Goal: Task Accomplishment & Management: Use online tool/utility

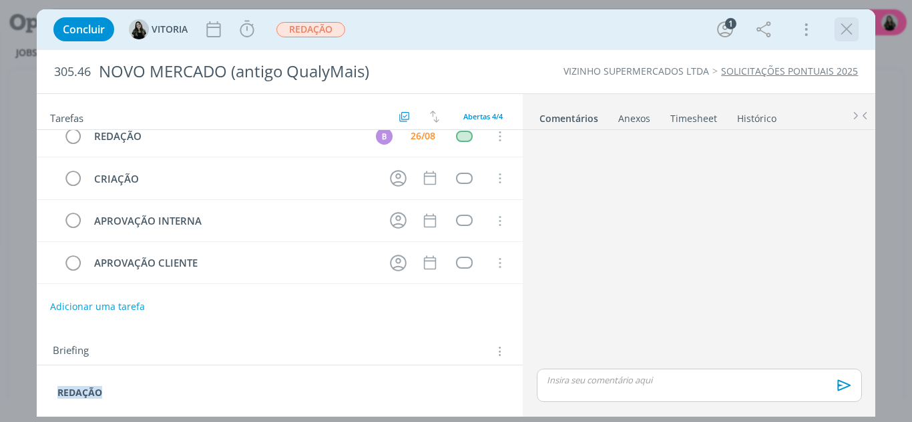
click at [841, 41] on div "dialog" at bounding box center [846, 29] width 24 height 24
click at [842, 33] on icon "dialog" at bounding box center [846, 29] width 20 height 20
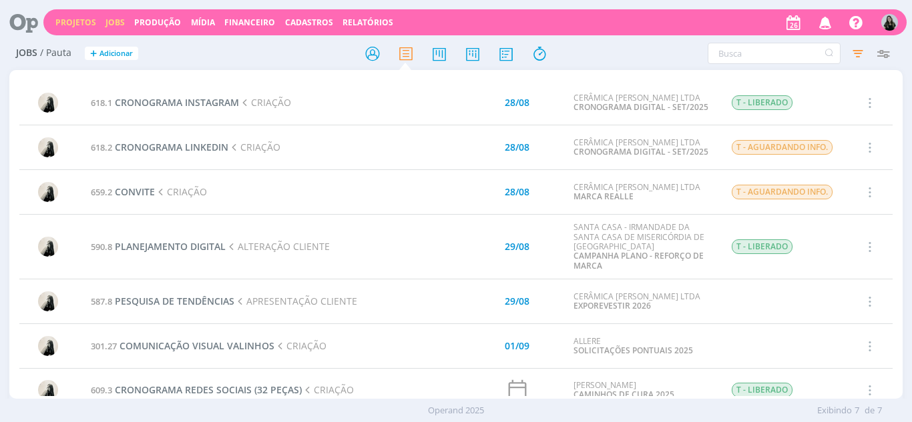
click at [75, 27] on link "Projetos" at bounding box center [75, 22] width 41 height 11
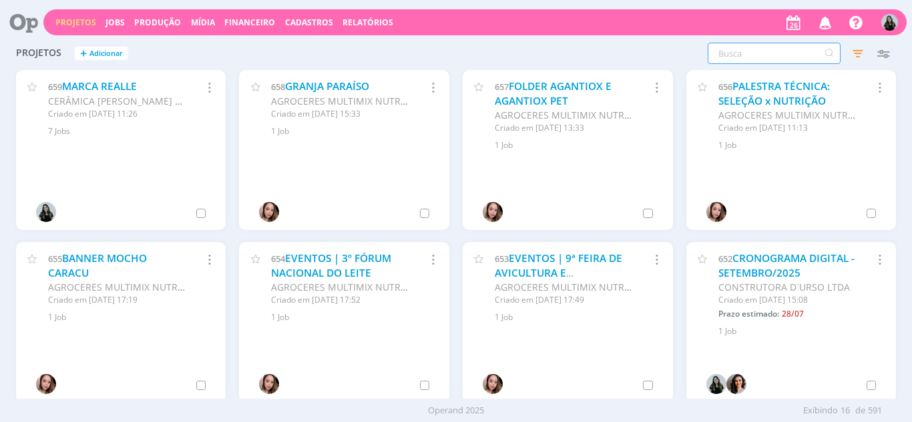
click at [731, 58] on input "text" at bounding box center [773, 53] width 133 height 21
type input "allere"
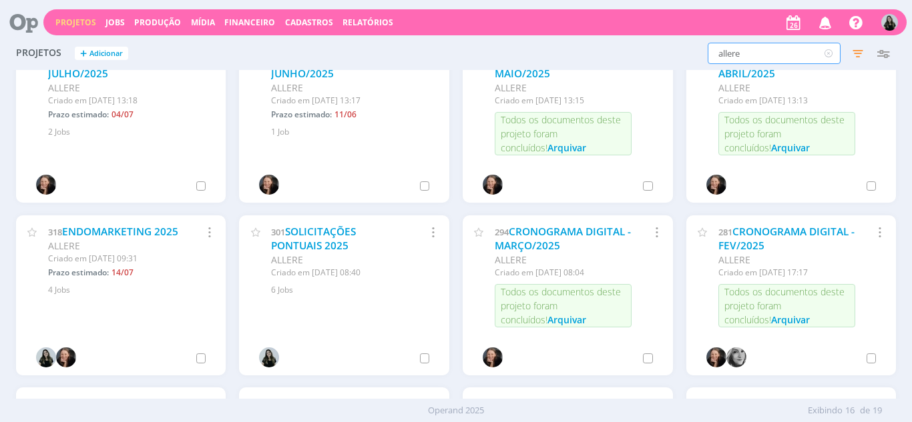
scroll to position [200, 0]
click at [336, 240] on link "SOLICITAÇÕES PONTUAIS 2025" at bounding box center [313, 238] width 85 height 29
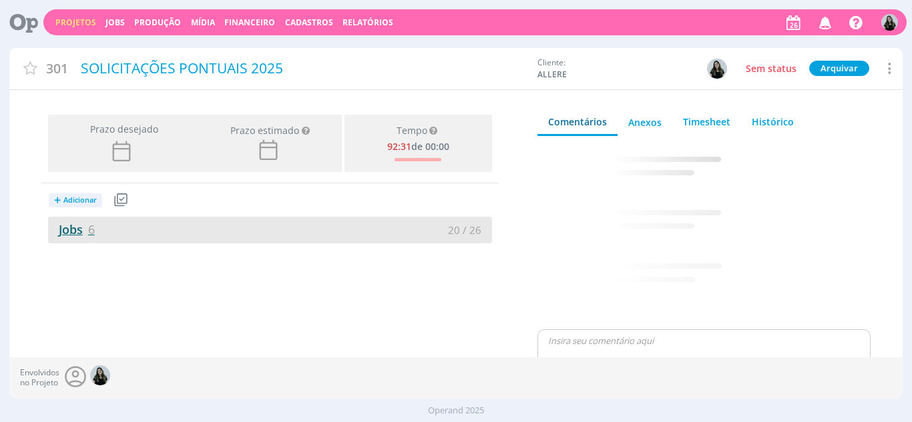
click at [73, 228] on link "Jobs 6" at bounding box center [71, 230] width 47 height 16
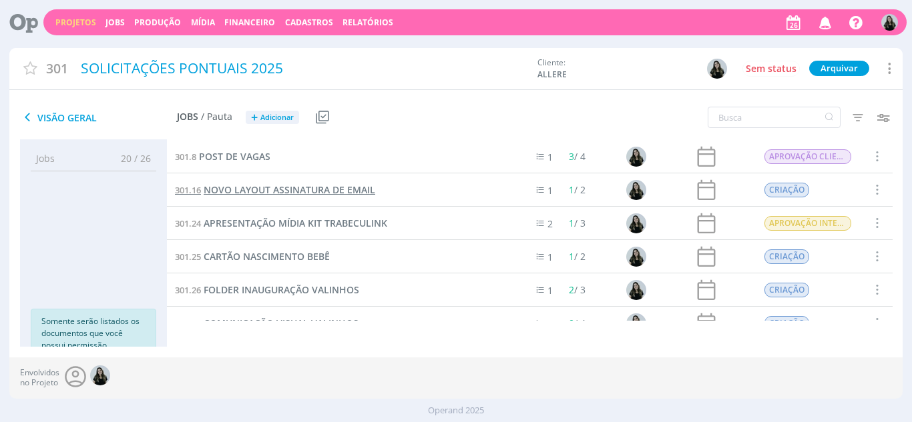
click at [330, 194] on span "NOVO LAYOUT ASSINATURA DE EMAIL" at bounding box center [290, 190] width 172 height 13
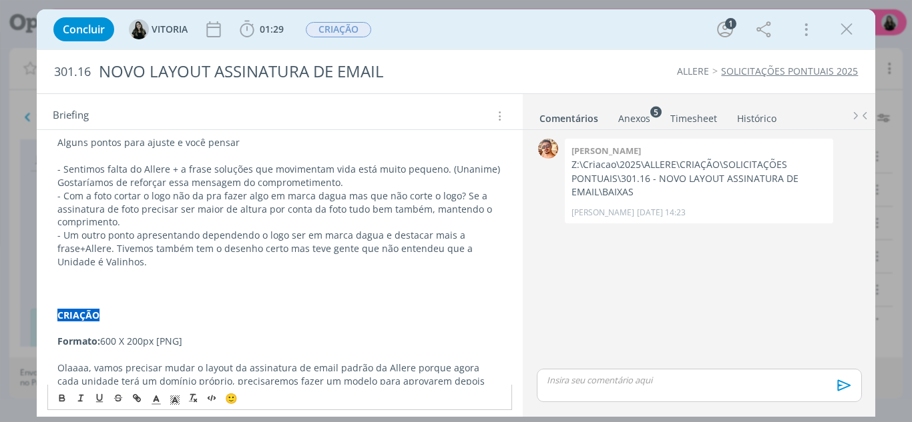
scroll to position [141, 0]
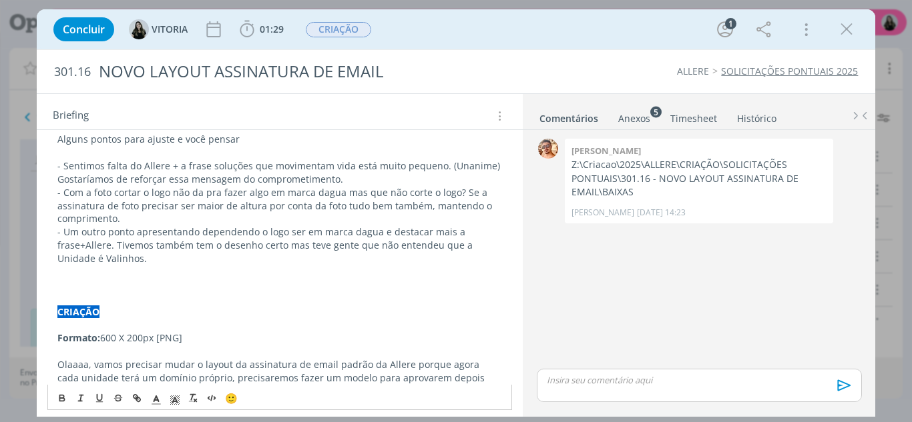
click at [99, 312] on strong "CRIAÇÃO" at bounding box center [78, 312] width 42 height 13
copy strong "CRIAÇÃO"
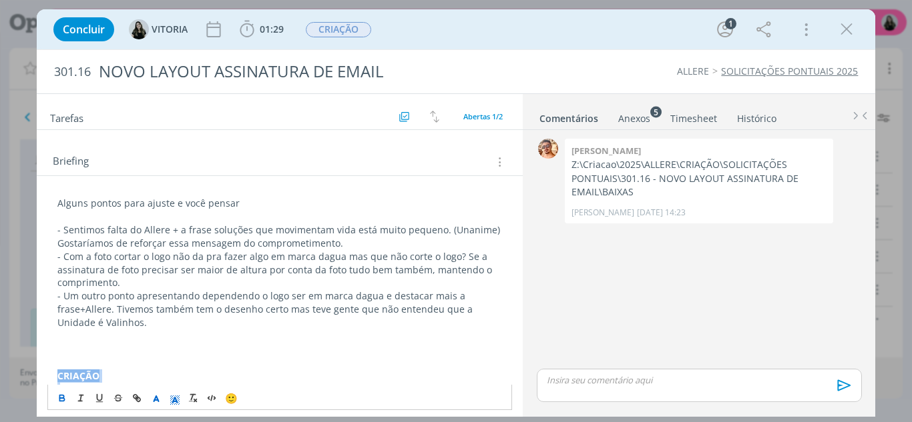
scroll to position [0, 0]
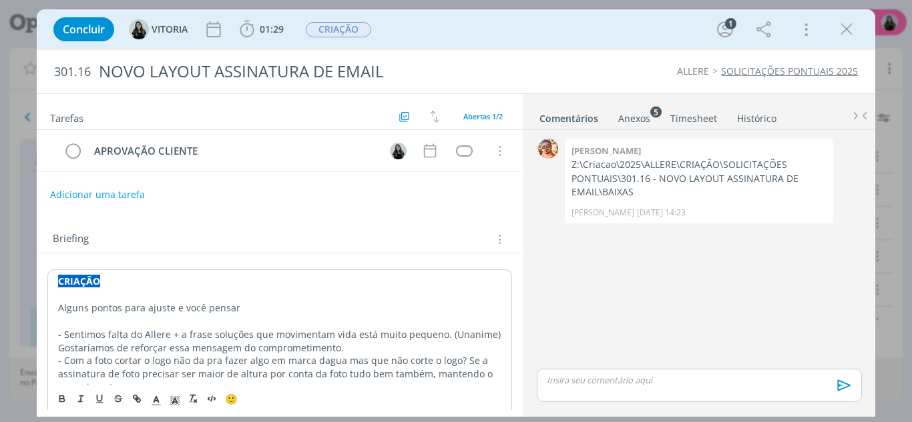
click at [154, 286] on strong "ALTERAÇÃO CLIENTE" at bounding box center [106, 281] width 96 height 13
click at [176, 402] on line "dialog" at bounding box center [174, 402] width 3 height 0
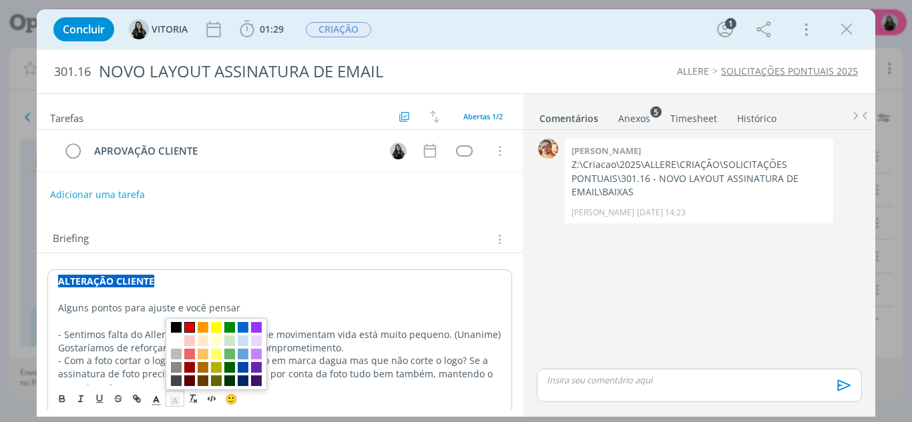
click at [190, 328] on span "dialog" at bounding box center [189, 327] width 11 height 11
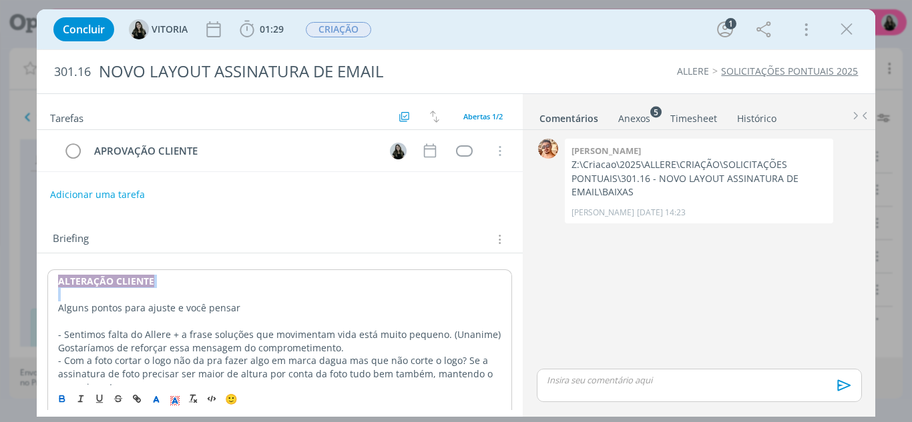
click at [154, 277] on strong "ALTERAÇÃO CLIENTE" at bounding box center [106, 281] width 96 height 13
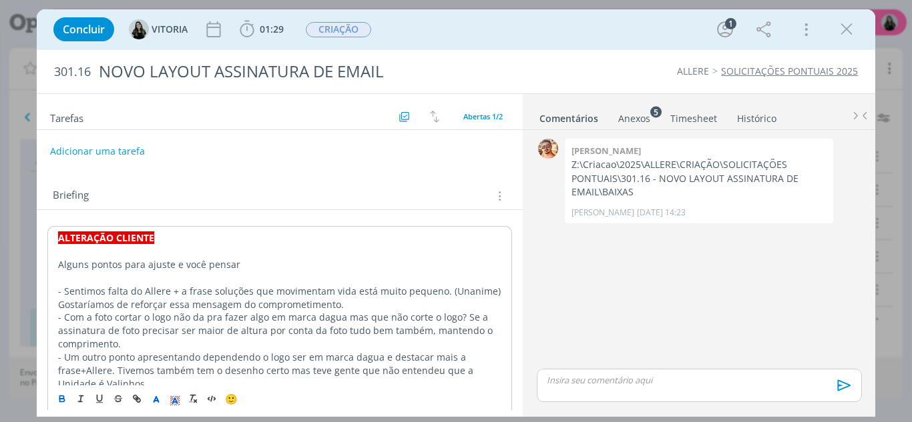
scroll to position [67, 0]
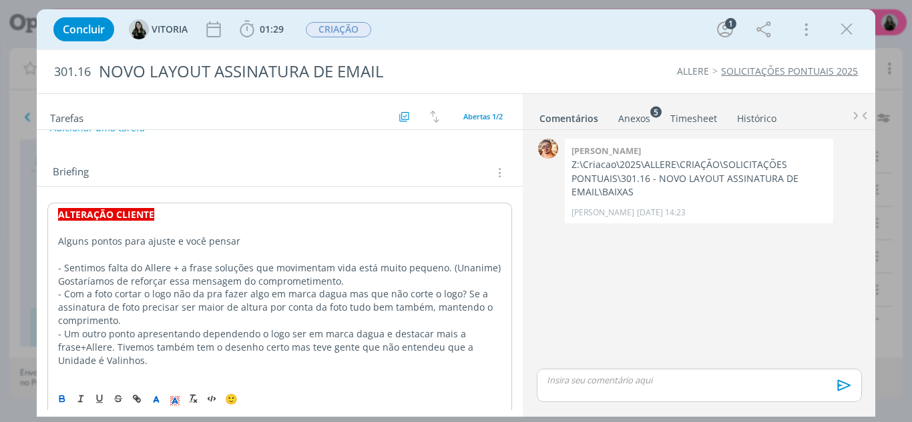
click at [197, 222] on p "ALTERAÇÃO CLIENTE" at bounding box center [280, 214] width 444 height 13
click at [130, 230] on p "dialog" at bounding box center [280, 228] width 444 height 13
click at [144, 233] on p "dialog" at bounding box center [279, 227] width 445 height 13
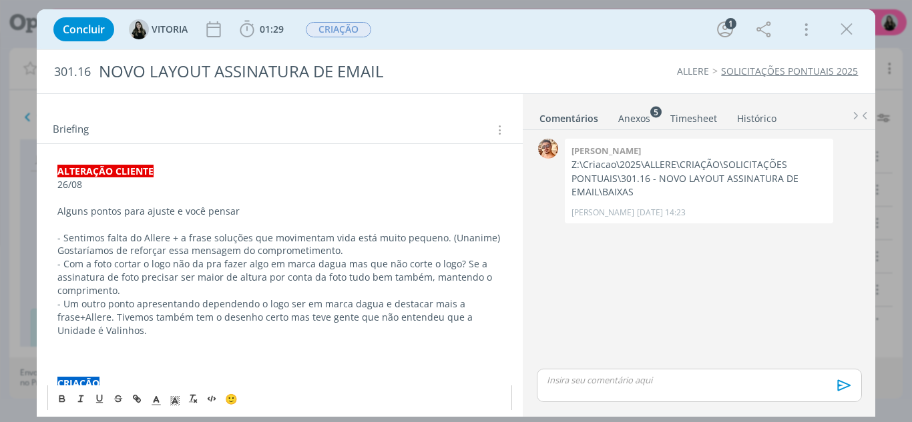
scroll to position [133, 0]
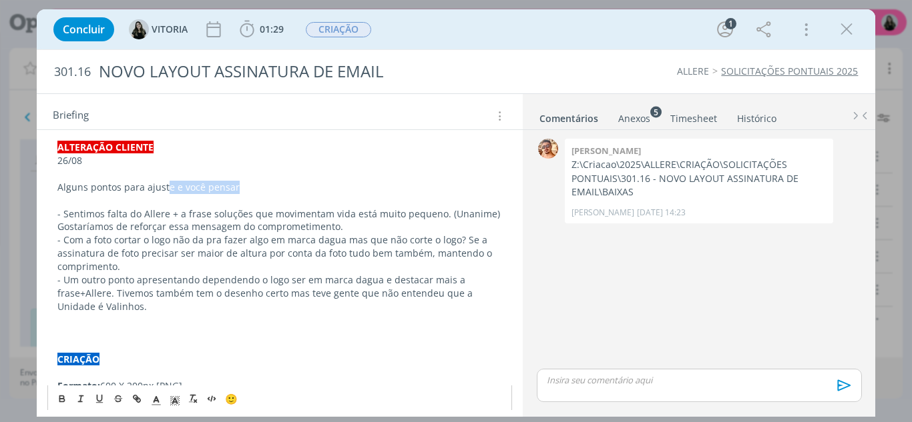
drag, startPoint x: 250, startPoint y: 192, endPoint x: 167, endPoint y: 191, distance: 82.1
click at [167, 191] on p "Alguns pontos para ajuste e você pensar" at bounding box center [279, 187] width 445 height 13
drag, startPoint x: 496, startPoint y: 216, endPoint x: 440, endPoint y: 216, distance: 56.1
click at [150, 262] on p "- Com a foto cortar o logo não da pra fazer algo em marca dagua mas que não cor…" at bounding box center [279, 254] width 445 height 40
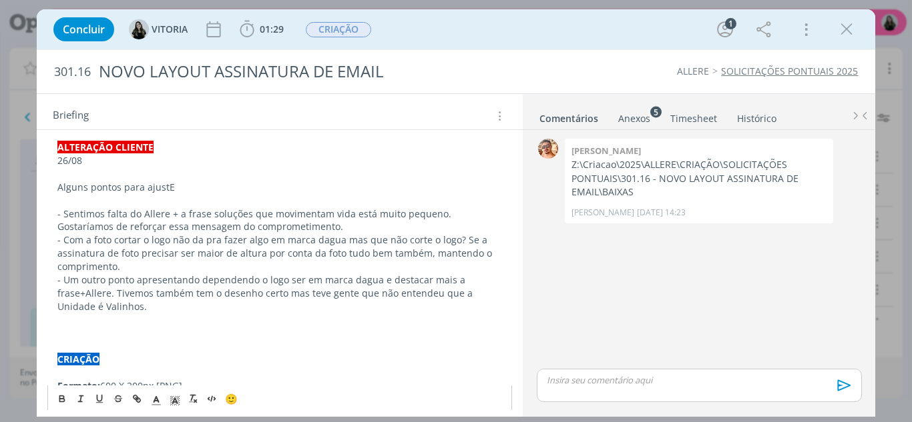
click at [317, 243] on p "- Com a foto cortar o logo não da pra fazer algo em marca dagua mas que não cor…" at bounding box center [279, 254] width 445 height 40
click at [300, 268] on p "- Com a foto cortar o logo não da pra fazer algo em marca d'agua mas que não co…" at bounding box center [279, 254] width 445 height 40
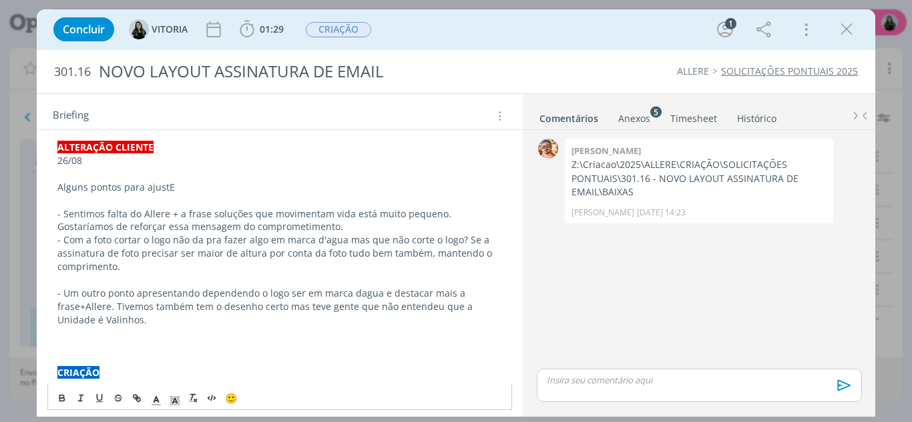
click at [332, 232] on p "- Sentimos falta do Allere + a frase soluções que movimentam vida está muito pe…" at bounding box center [279, 221] width 445 height 27
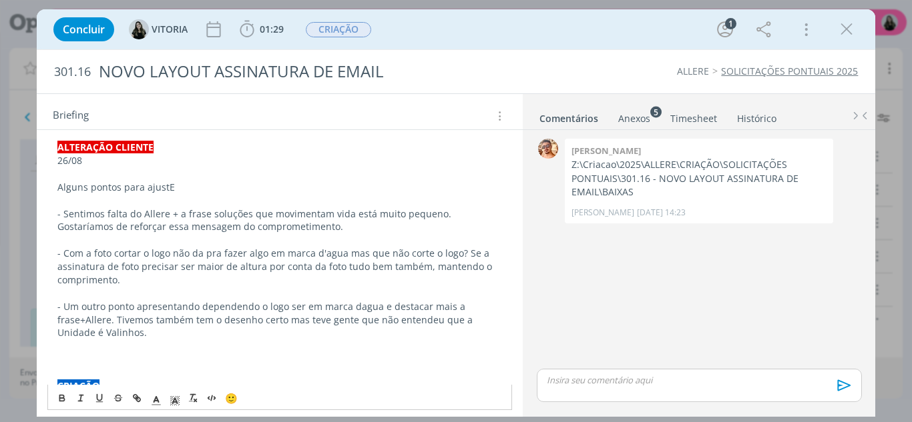
scroll to position [165, 0]
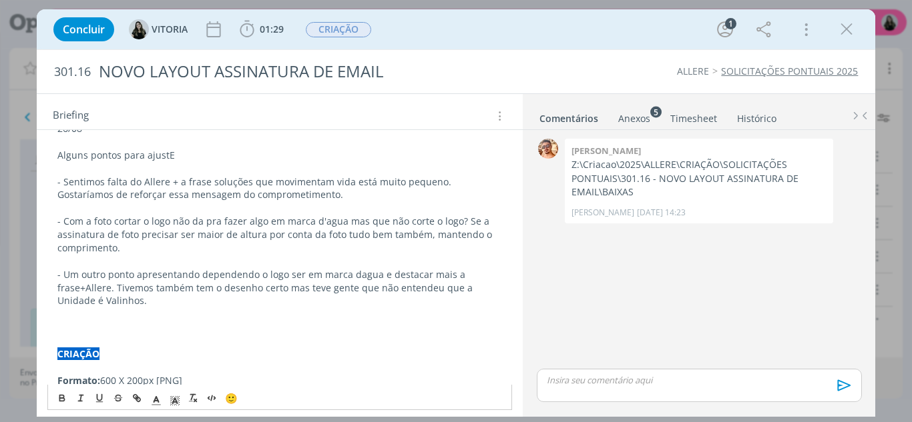
click at [214, 299] on p "- Um outro ponto apresentando dependendo o logo ser em marca dagua e destacar m…" at bounding box center [279, 288] width 445 height 40
click at [354, 276] on p "- Um outro ponto apresentando dependendo o logo ser em marca dagua e destacar m…" at bounding box center [279, 288] width 445 height 40
click at [273, 302] on p "- Um outro ponto apresentando dependendo o logo ser em marca d'agua e destacar …" at bounding box center [279, 288] width 445 height 40
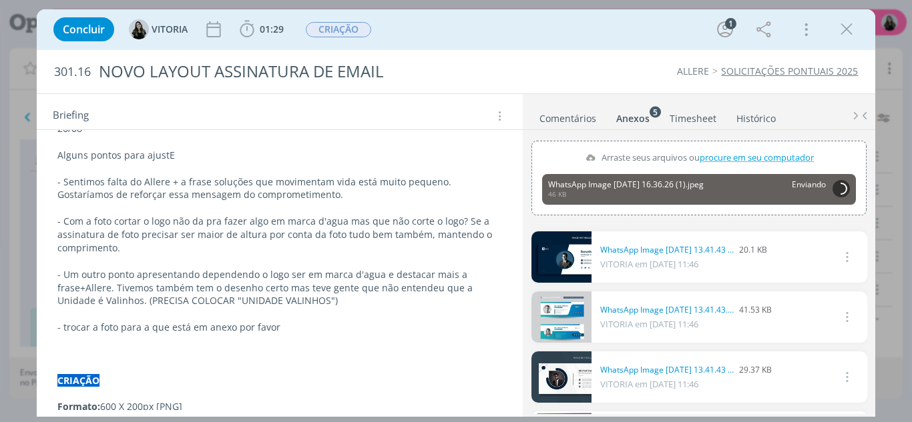
click at [292, 328] on p "- trocar a foto para a que está em anexo por favor" at bounding box center [279, 327] width 445 height 13
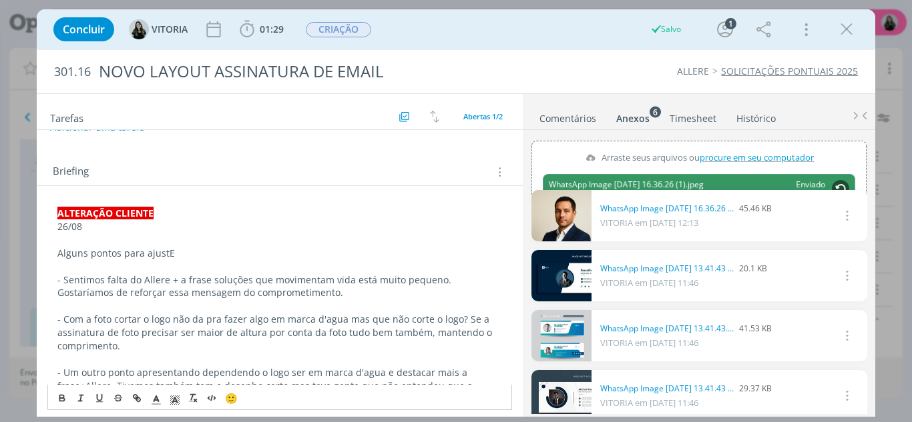
scroll to position [67, 0]
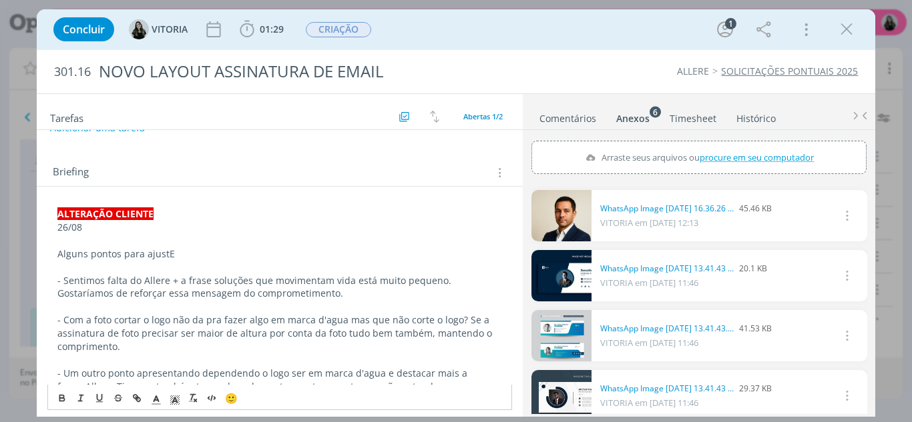
click at [176, 250] on p "Alguns pontos para ajustE" at bounding box center [279, 254] width 445 height 13
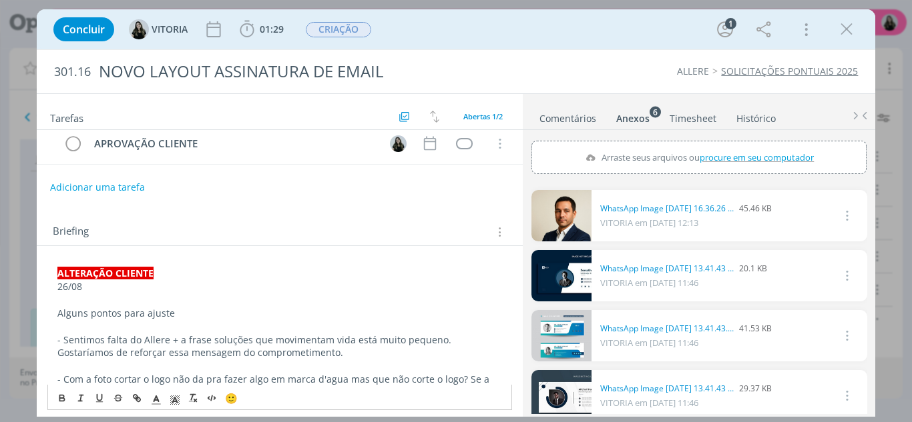
scroll to position [0, 0]
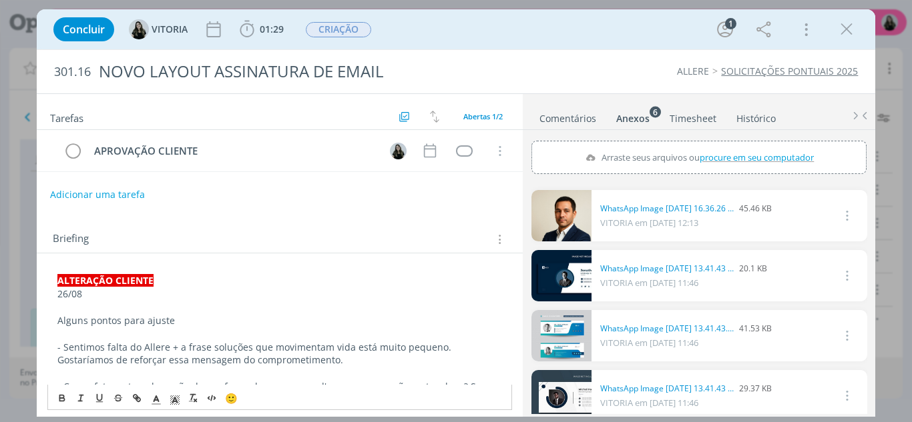
click at [116, 179] on div "APROVAÇÃO CLIENTE Cancelar" at bounding box center [280, 156] width 486 height 53
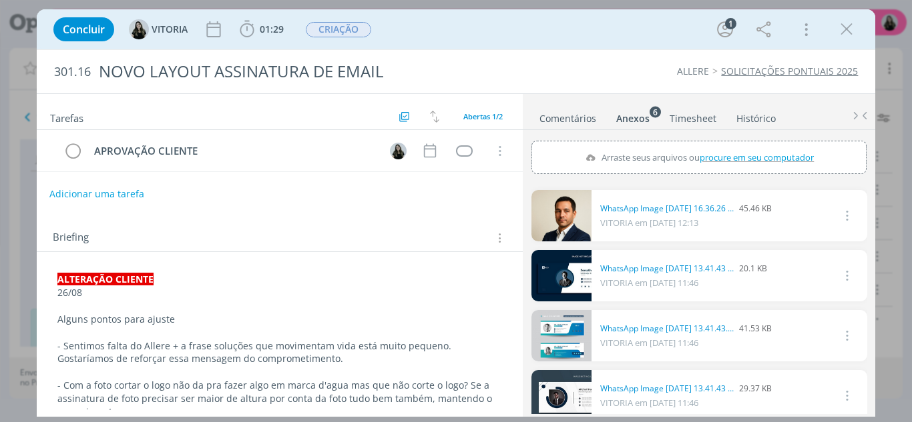
click at [120, 190] on button "Adicionar uma tarefa" at bounding box center [96, 194] width 95 height 23
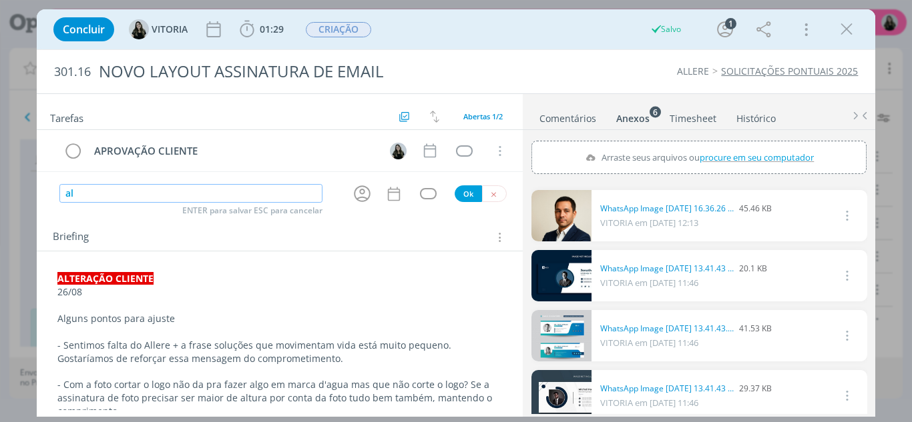
type input "a"
click at [354, 197] on icon "dialog" at bounding box center [362, 194] width 21 height 21
type input "ALTERAÇÃO CLIENTE"
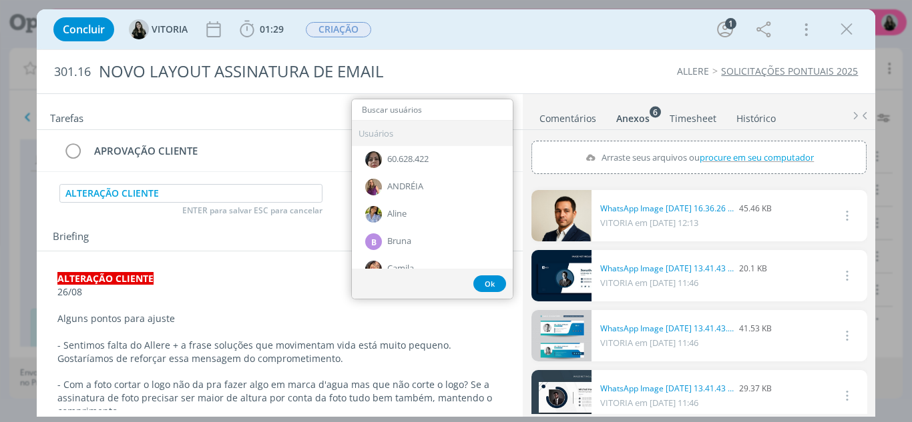
type input "I"
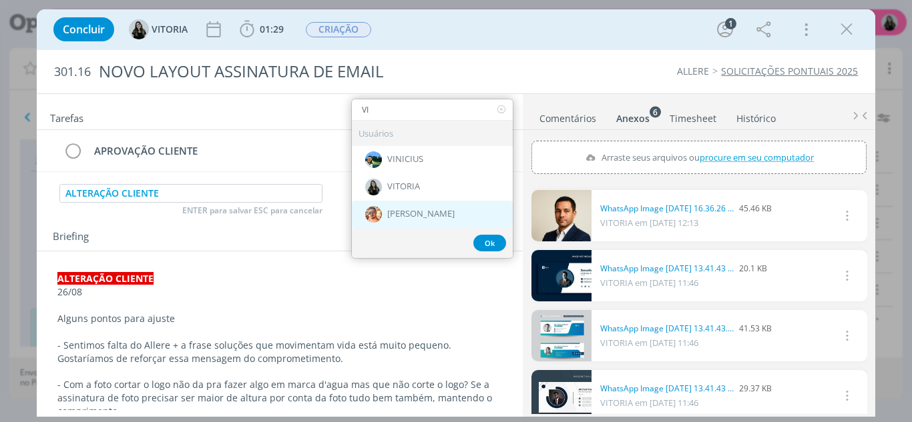
type input "VI"
click at [409, 218] on span "[PERSON_NAME]" at bounding box center [420, 215] width 67 height 11
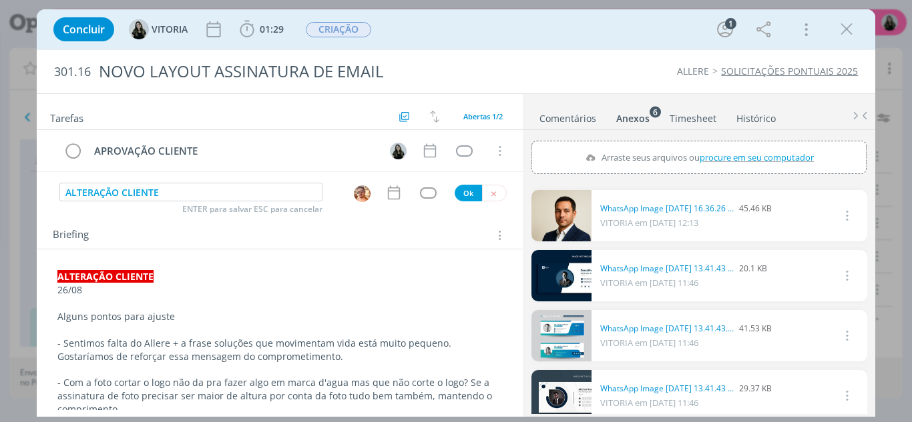
click at [394, 194] on icon "dialog" at bounding box center [394, 193] width 12 height 14
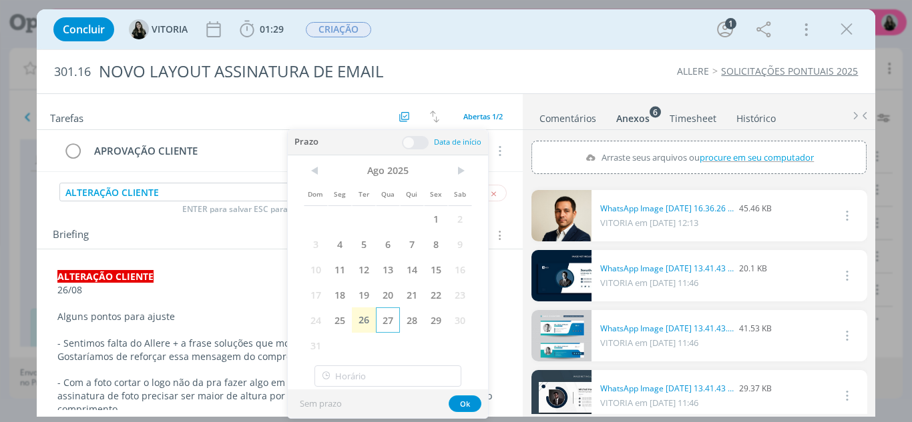
click at [394, 326] on span "27" at bounding box center [388, 320] width 24 height 25
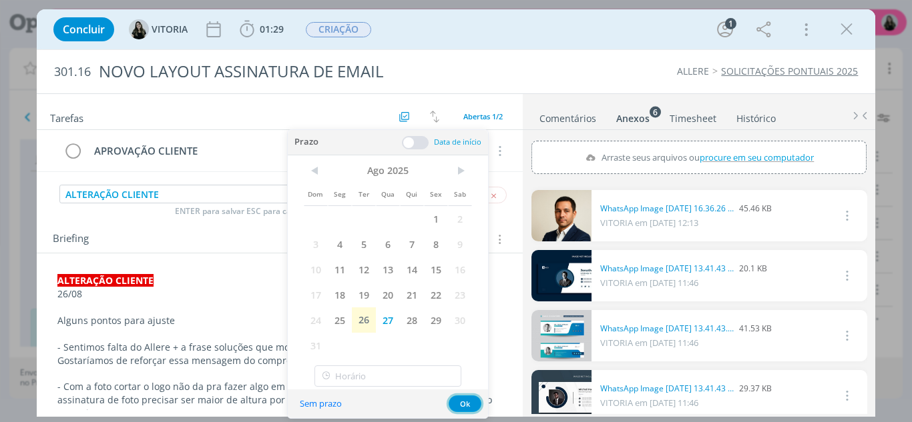
click at [468, 406] on button "Ok" at bounding box center [464, 404] width 33 height 17
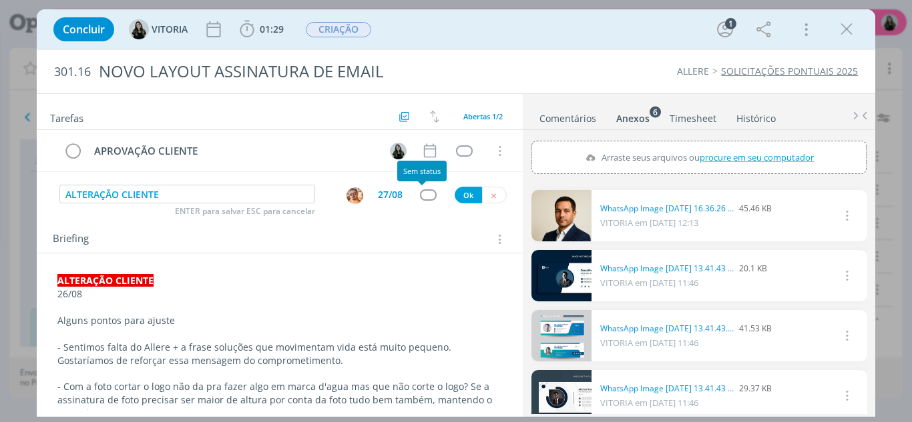
click at [420, 194] on div "dialog" at bounding box center [428, 195] width 17 height 11
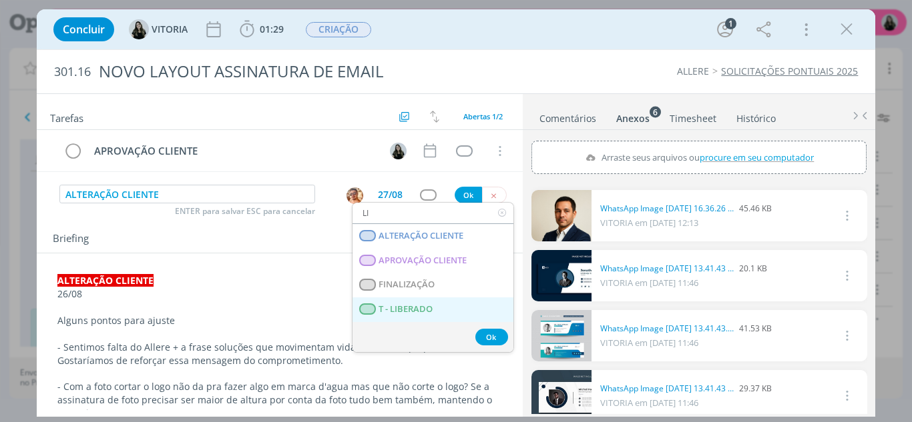
type input "LI"
click at [415, 304] on span "T - LIBERADO" at bounding box center [405, 309] width 54 height 11
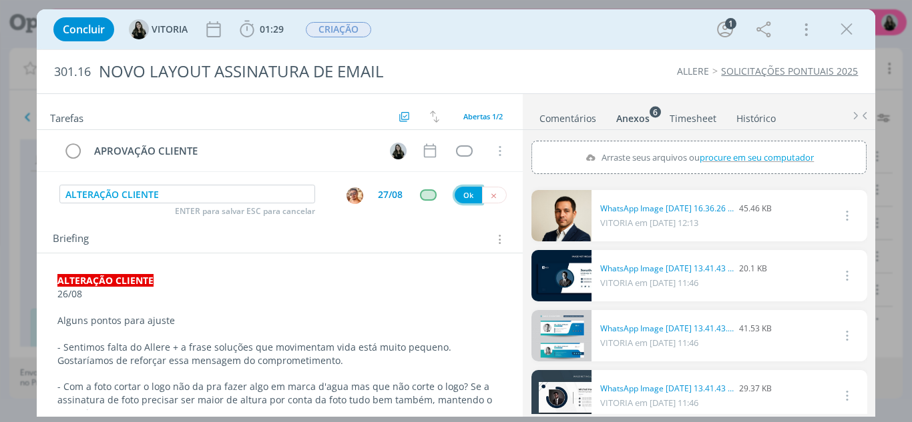
click at [468, 202] on button "Ok" at bounding box center [467, 195] width 27 height 17
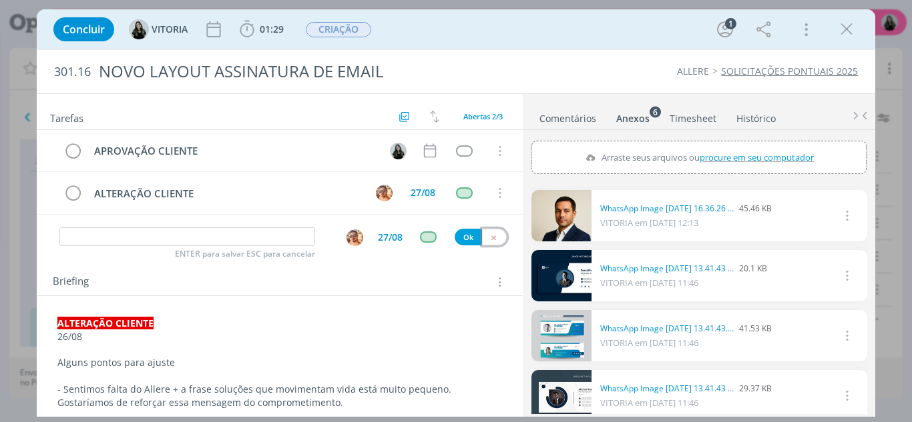
click at [494, 230] on button "dialog" at bounding box center [494, 237] width 25 height 17
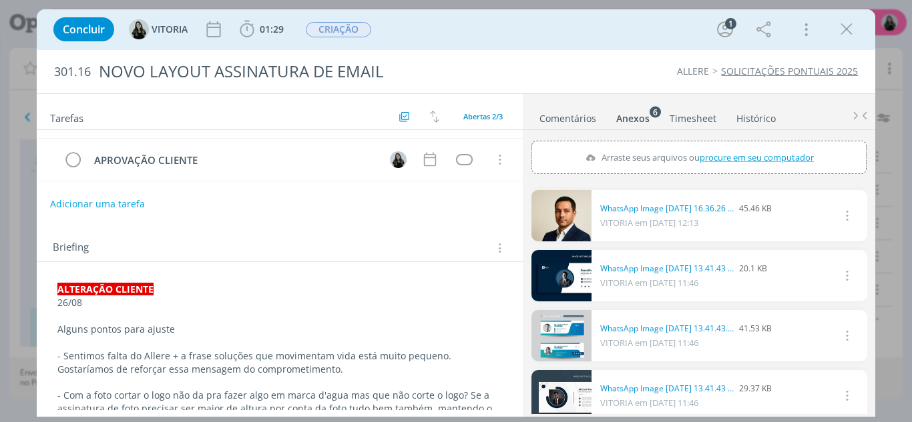
scroll to position [133, 0]
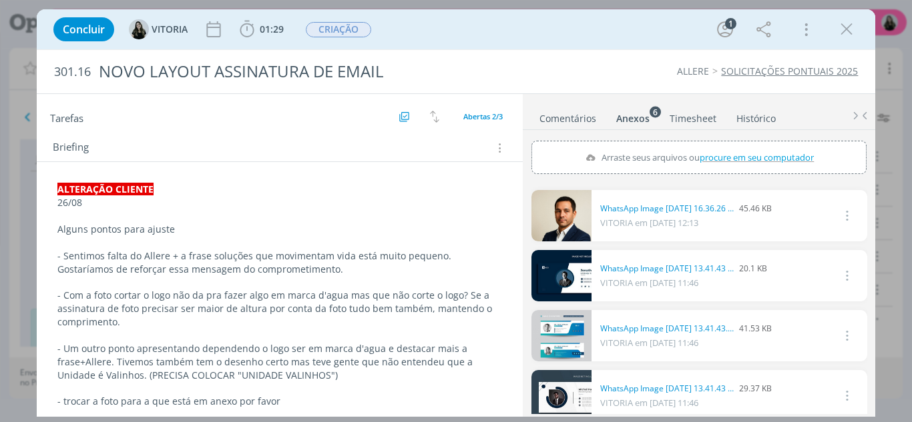
click at [338, 319] on p "- Com a foto cortar o logo não da pra fazer algo em marca d'agua mas que não co…" at bounding box center [279, 309] width 445 height 40
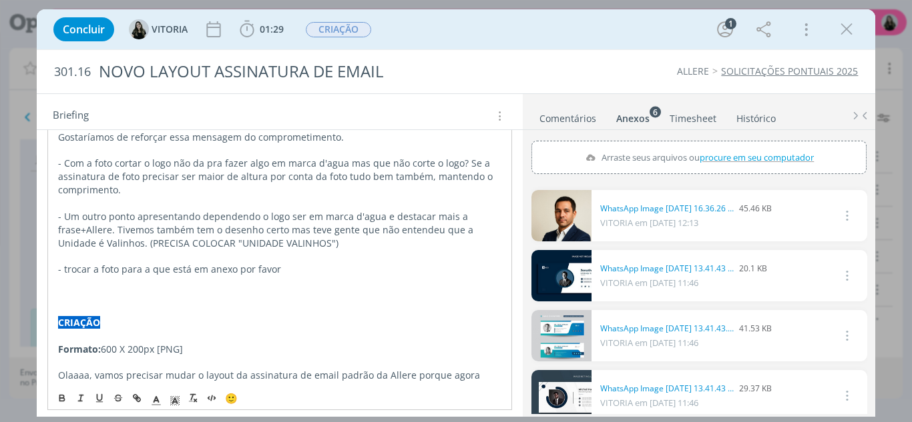
scroll to position [267, 0]
click at [310, 258] on p "dialog" at bounding box center [280, 256] width 444 height 13
click at [328, 264] on p "- trocar a foto para a que está em anexo por favor" at bounding box center [280, 268] width 444 height 13
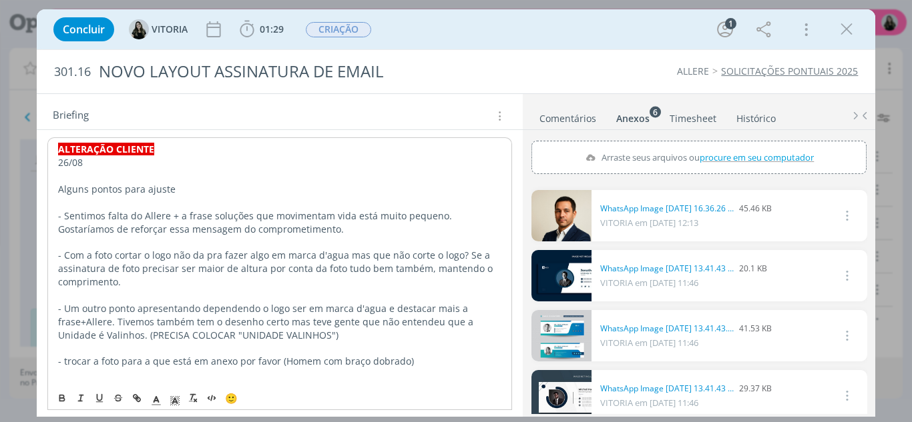
scroll to position [175, 0]
click at [58, 192] on p "Alguns pontos para ajuste" at bounding box center [279, 188] width 445 height 13
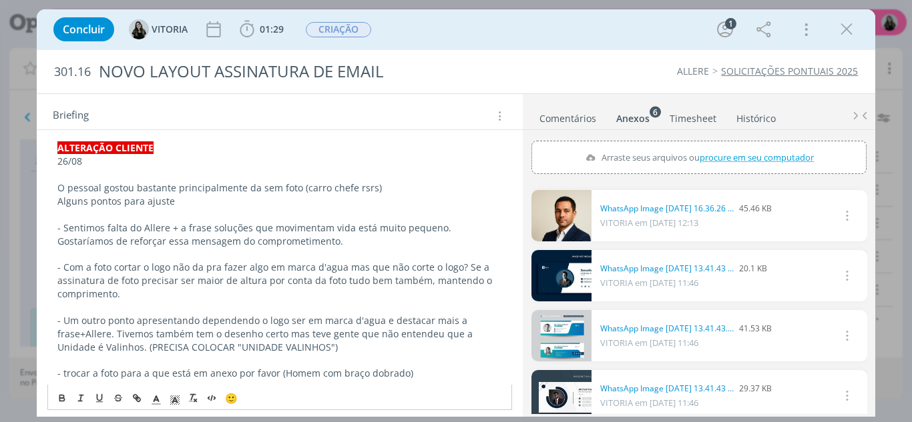
click at [192, 206] on p "Alguns pontos para ajuste" at bounding box center [279, 201] width 445 height 13
